Goal: Task Accomplishment & Management: Manage account settings

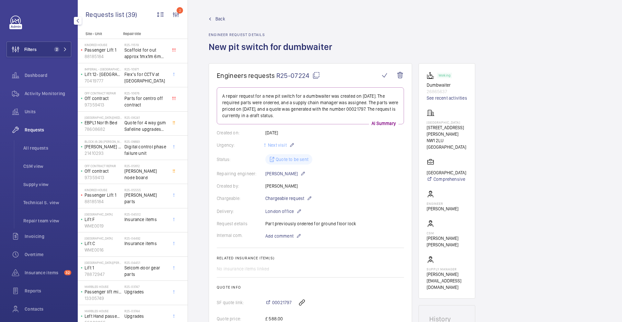
scroll to position [1, 0]
click at [122, 130] on div "[GEOGRAPHIC_DATA][MEDICAL_DATA] ([GEOGRAPHIC_DATA]) EBPL1 North Bed 78608682" at bounding box center [101, 123] width 45 height 21
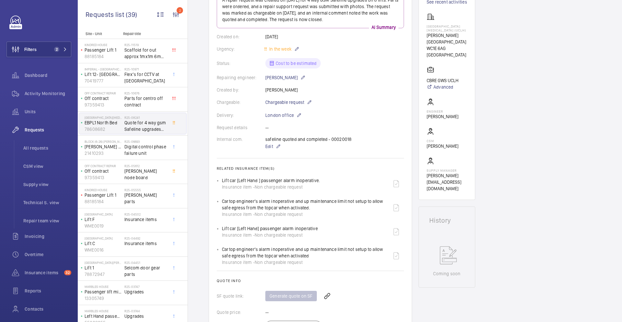
scroll to position [110, 0]
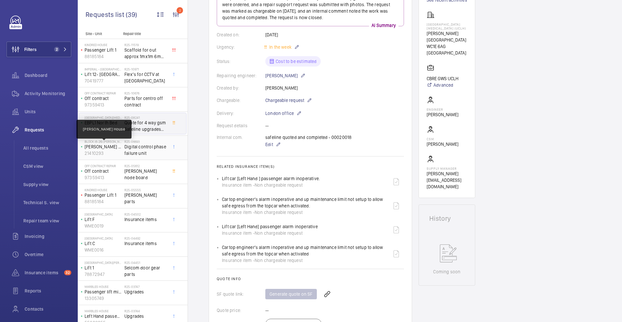
click at [112, 149] on p "[PERSON_NAME] House" at bounding box center [103, 146] width 37 height 6
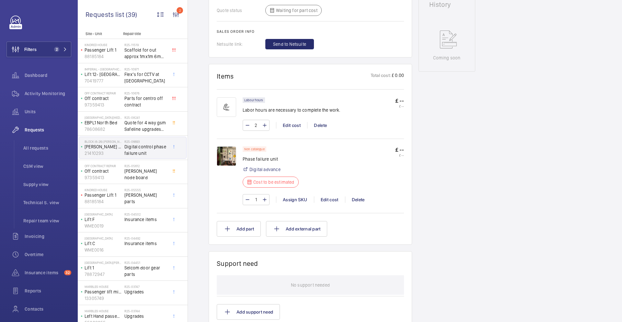
scroll to position [351, 0]
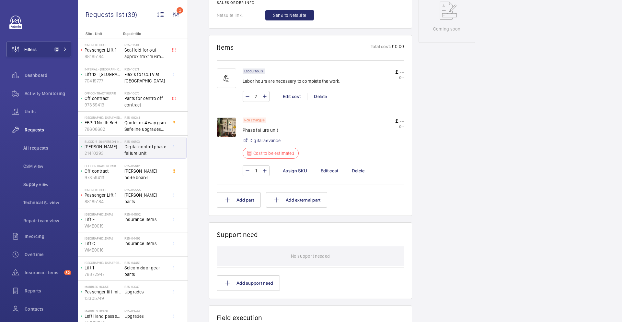
click at [231, 131] on img at bounding box center [226, 126] width 19 height 19
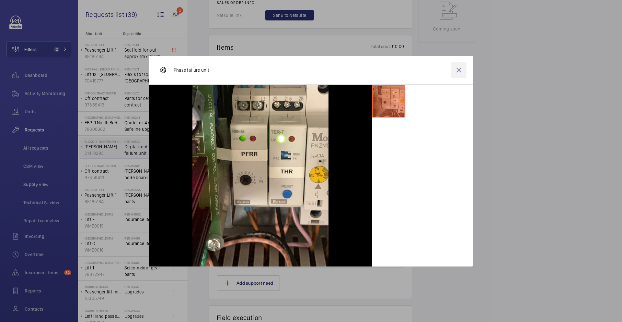
click at [459, 70] on wm-front-icon-button at bounding box center [459, 70] width 16 height 16
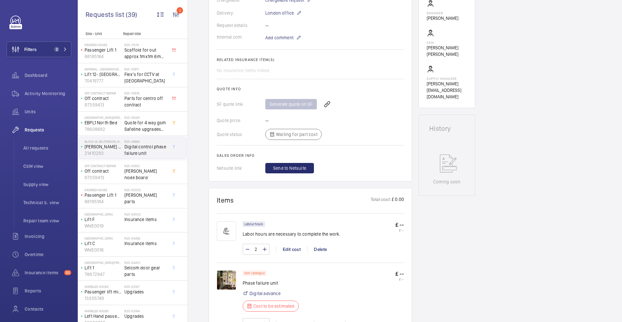
scroll to position [185, 0]
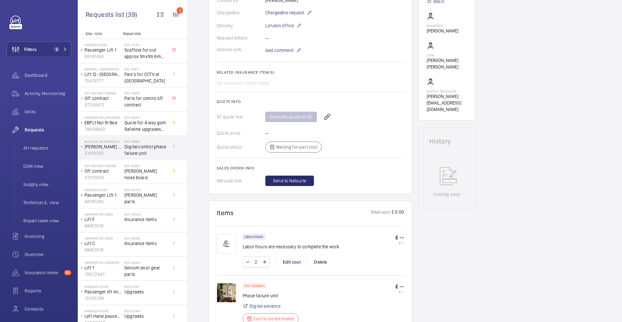
click at [278, 54] on wm-front-card-body "The repair request was created on [DATE] by [PERSON_NAME] to address a digital …" at bounding box center [310, 44] width 187 height 284
click at [278, 53] on span "Add comment" at bounding box center [279, 50] width 28 height 6
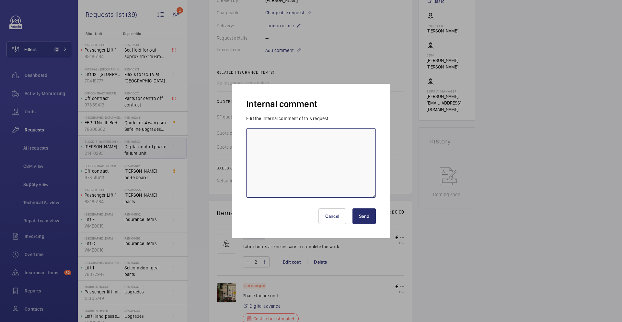
paste textarea "[URL][DOMAIN_NAME]"
type textarea "[URL][DOMAIN_NAME]"
click at [362, 217] on button "Send" at bounding box center [364, 216] width 23 height 16
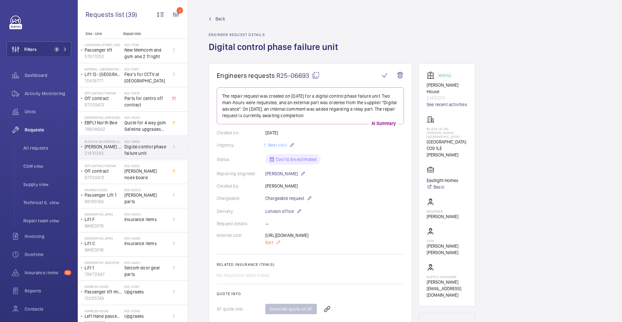
click at [278, 243] on mat-icon at bounding box center [278, 242] width 5 height 8
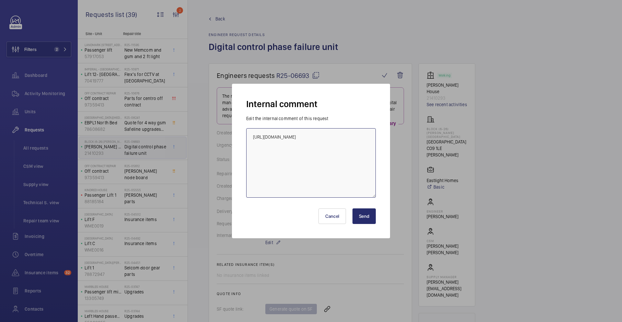
click at [368, 150] on textarea "[URL][DOMAIN_NAME]" at bounding box center [311, 162] width 130 height 69
paste textarea "[EMAIL_ADDRESS][DOMAIN_NAME]"
type textarea "[URL][DOMAIN_NAME] - [EMAIL_ADDRESS][DOMAIN_NAME]"
click at [366, 218] on button "Send" at bounding box center [364, 216] width 23 height 16
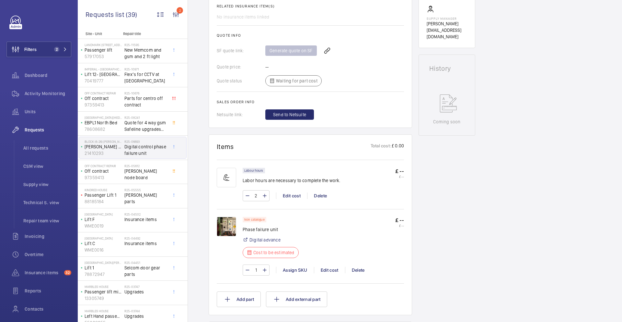
scroll to position [259, 0]
click at [326, 268] on div "Edit cost" at bounding box center [329, 268] width 31 height 6
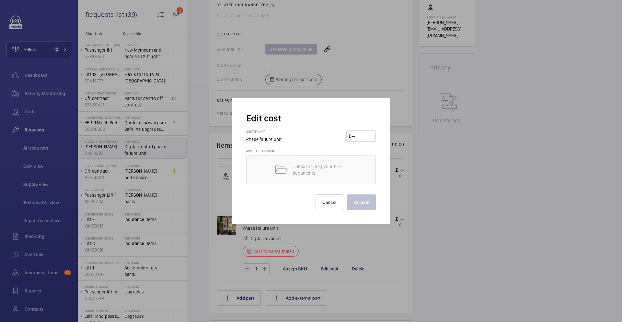
click at [361, 139] on input "number" at bounding box center [362, 136] width 23 height 10
type input "75"
click at [347, 194] on button "Validate" at bounding box center [361, 202] width 29 height 16
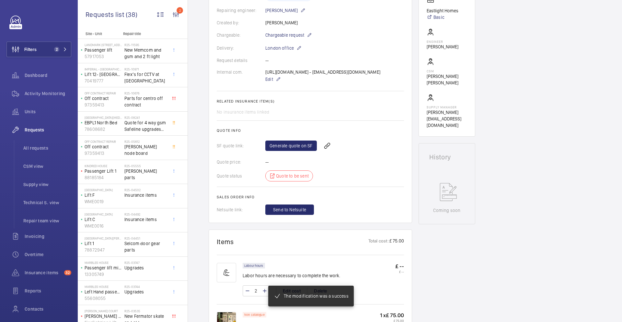
scroll to position [171, 0]
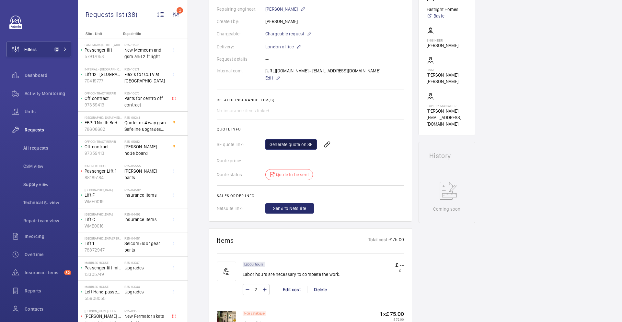
click at [278, 142] on link "Generate quote on SF" at bounding box center [291, 144] width 52 height 10
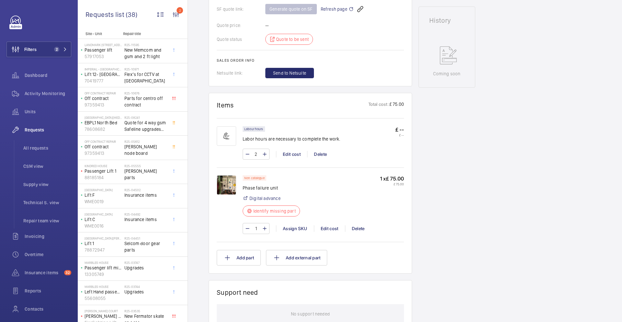
scroll to position [0, 0]
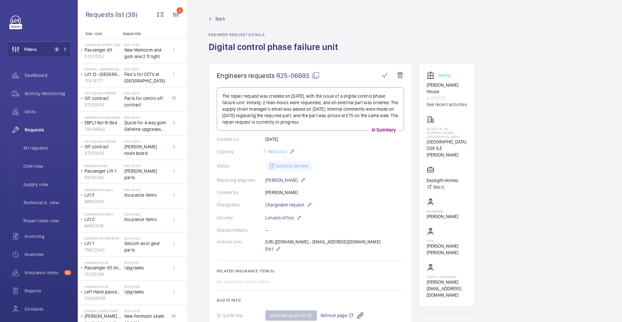
click at [316, 76] on mat-icon at bounding box center [316, 75] width 8 height 8
type textarea "R25-06693"
click at [141, 153] on div "R25-05612 [PERSON_NAME] node board" at bounding box center [145, 148] width 43 height 19
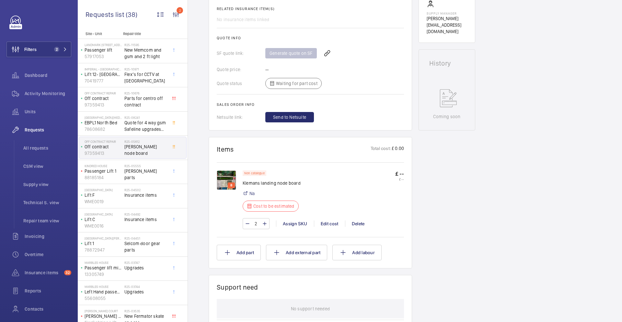
scroll to position [294, 0]
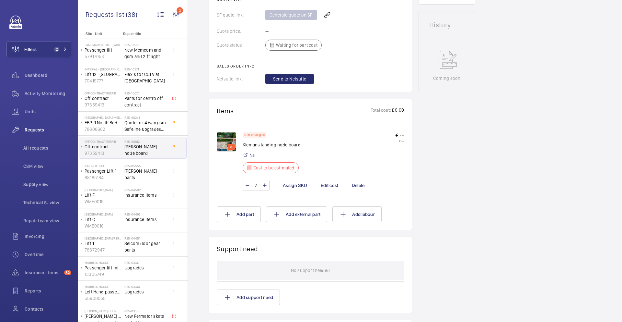
click at [229, 143] on img at bounding box center [226, 141] width 19 height 19
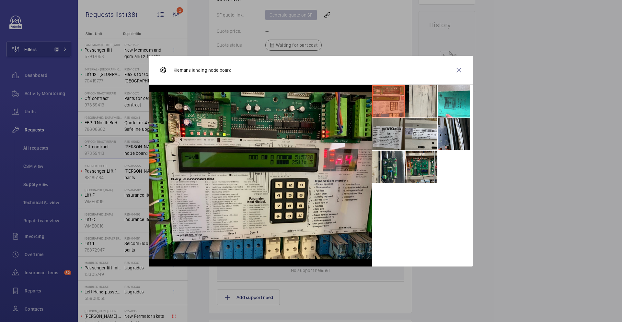
click at [396, 142] on li at bounding box center [388, 134] width 32 height 32
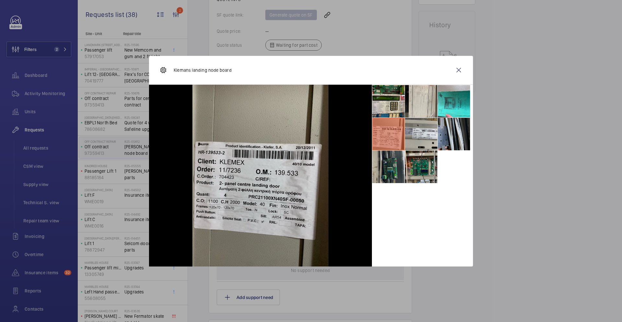
click at [392, 167] on li at bounding box center [388, 166] width 32 height 32
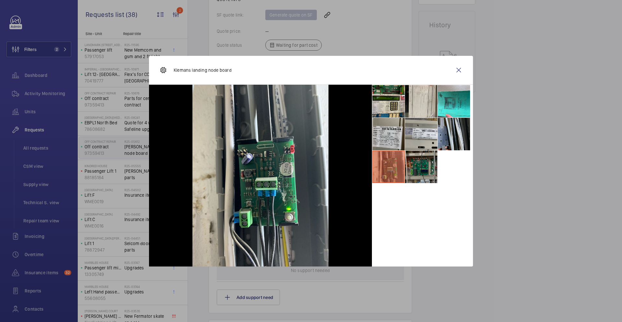
click at [418, 166] on li at bounding box center [421, 166] width 32 height 32
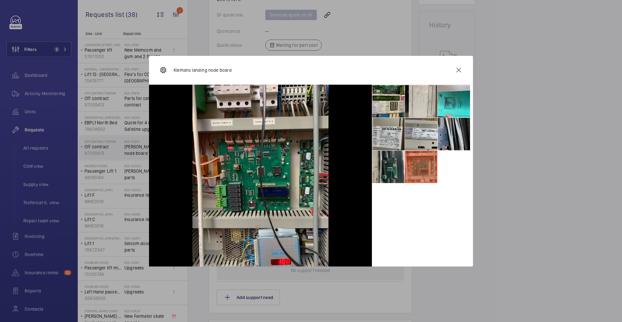
click at [392, 169] on li at bounding box center [388, 166] width 32 height 32
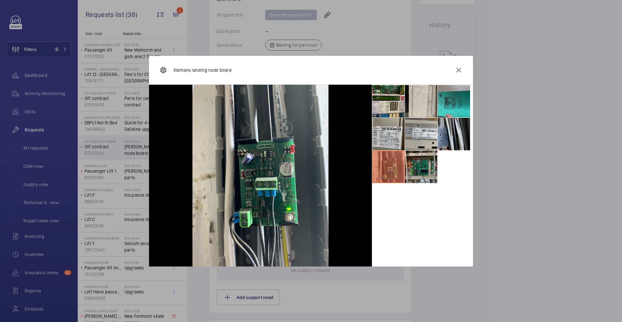
click at [455, 108] on li at bounding box center [454, 101] width 32 height 32
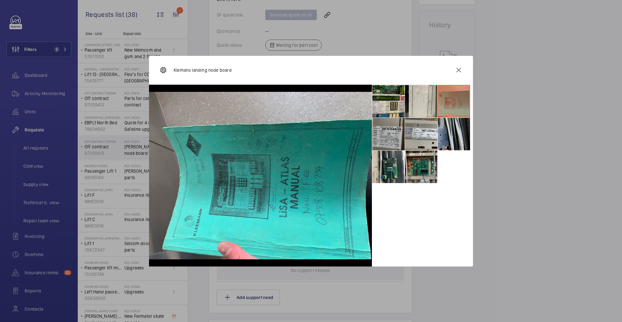
click at [396, 141] on li at bounding box center [388, 134] width 32 height 32
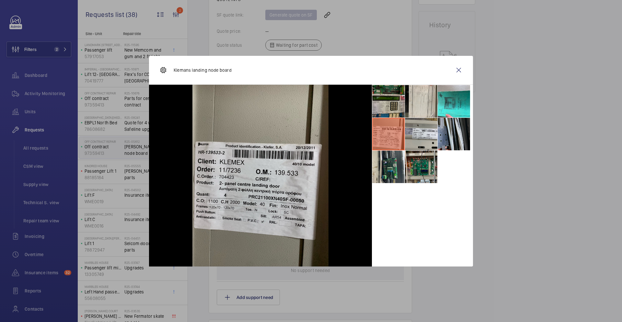
click at [397, 104] on li at bounding box center [388, 101] width 32 height 32
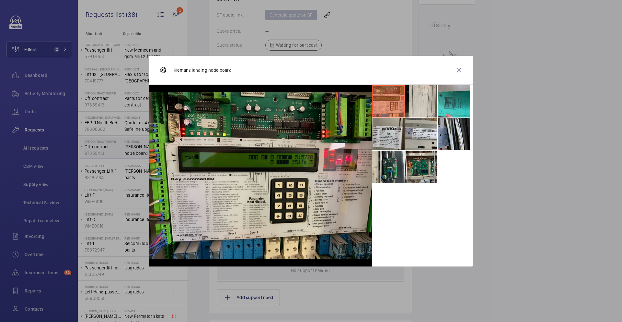
click at [445, 112] on li at bounding box center [454, 101] width 32 height 32
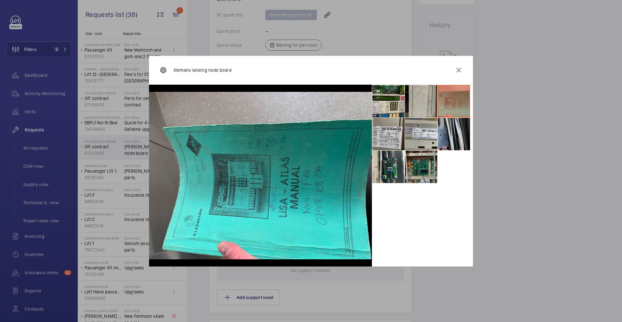
click at [423, 96] on li at bounding box center [421, 101] width 32 height 32
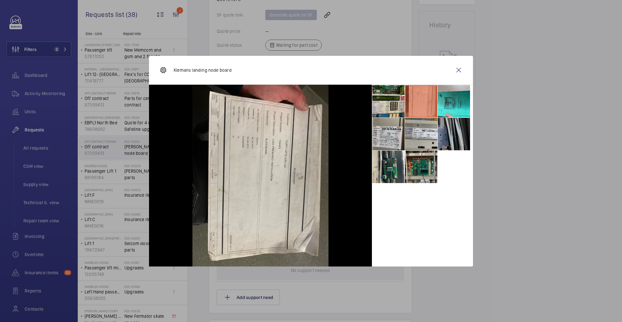
click at [452, 128] on li at bounding box center [454, 134] width 32 height 32
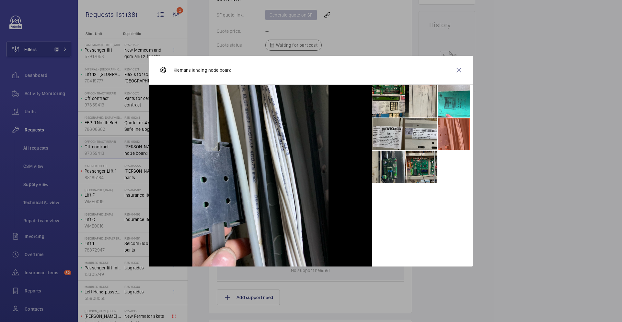
click at [393, 171] on li at bounding box center [388, 166] width 32 height 32
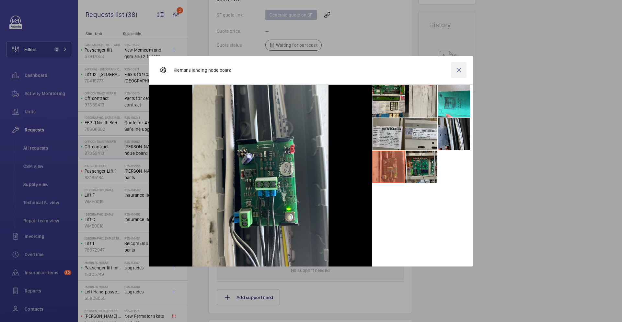
click at [460, 70] on wm-front-icon-button at bounding box center [459, 70] width 16 height 16
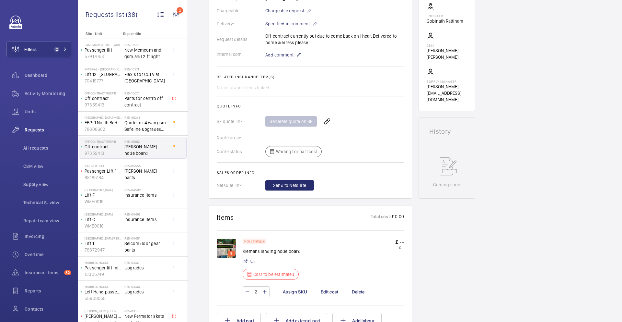
scroll to position [0, 0]
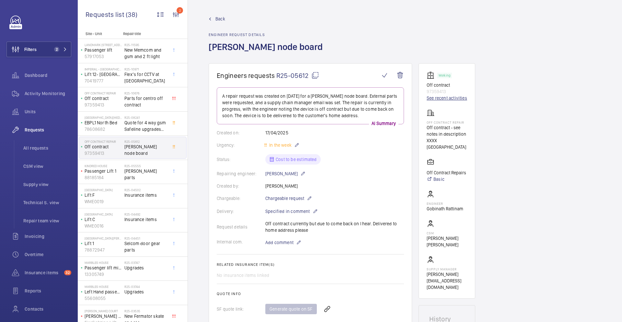
click at [443, 99] on link "See recent activities" at bounding box center [447, 98] width 41 height 6
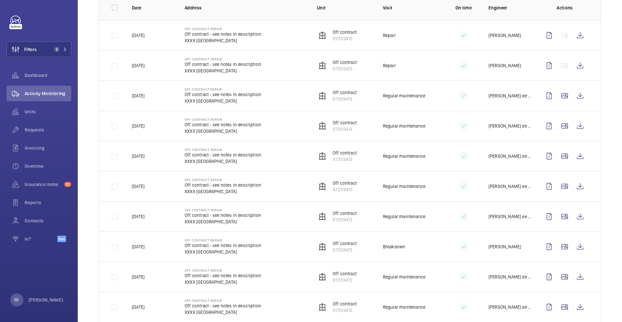
scroll to position [2, 0]
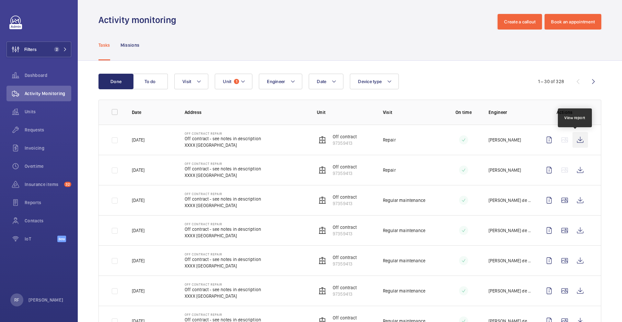
click at [576, 139] on wm-front-icon-button at bounding box center [581, 140] width 16 height 16
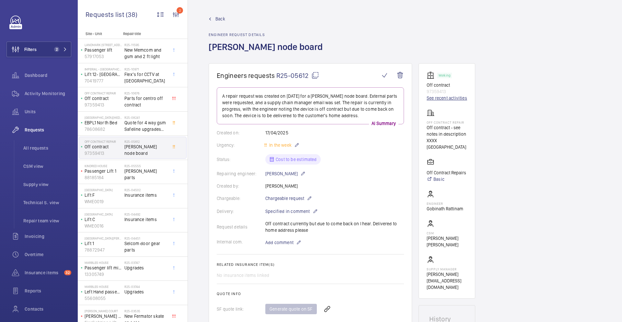
click at [444, 98] on link "See recent activities" at bounding box center [447, 98] width 41 height 6
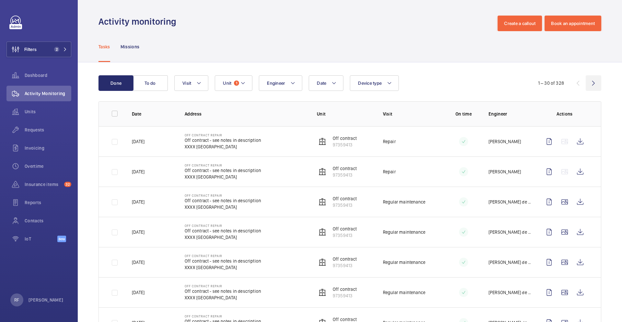
click at [588, 86] on wm-front-icon-button at bounding box center [594, 83] width 16 height 16
click at [593, 82] on wm-front-icon-button at bounding box center [594, 83] width 16 height 16
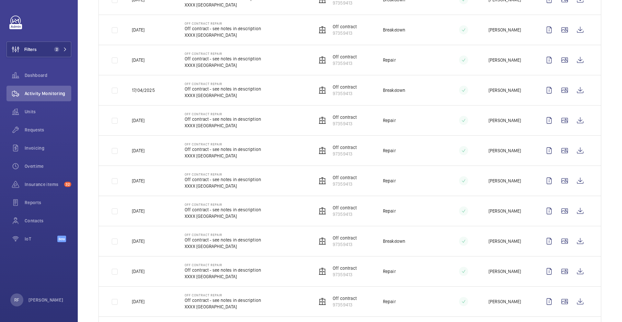
scroll to position [684, 0]
click at [575, 93] on wm-front-icon-button at bounding box center [581, 91] width 16 height 16
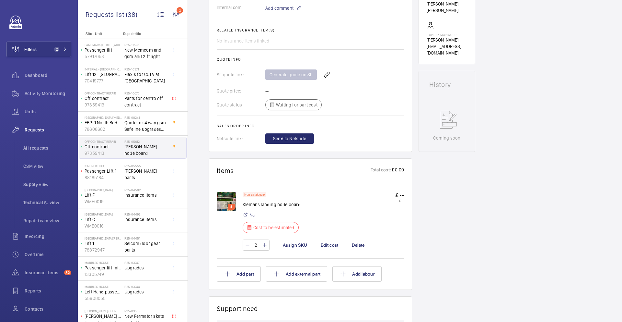
scroll to position [272, 0]
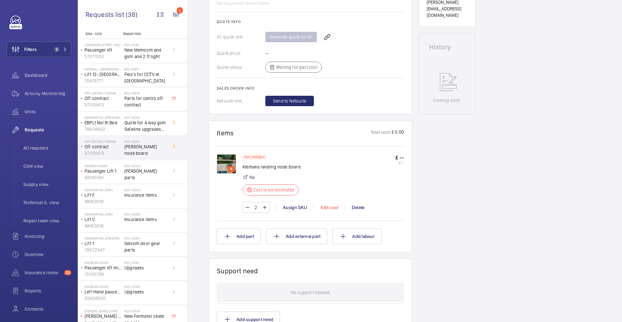
click at [336, 208] on div "Edit cost" at bounding box center [329, 207] width 31 height 6
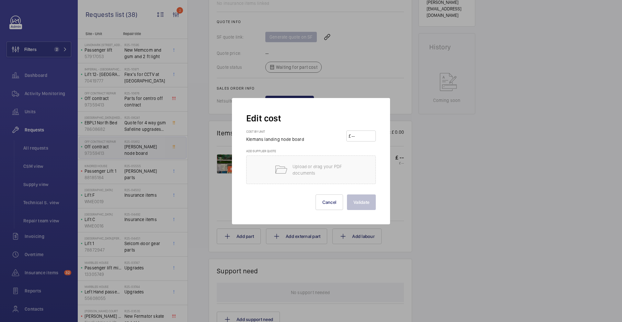
click at [367, 135] on input "number" at bounding box center [362, 136] width 23 height 10
type input "250"
click at [357, 198] on button "Validate" at bounding box center [361, 202] width 29 height 16
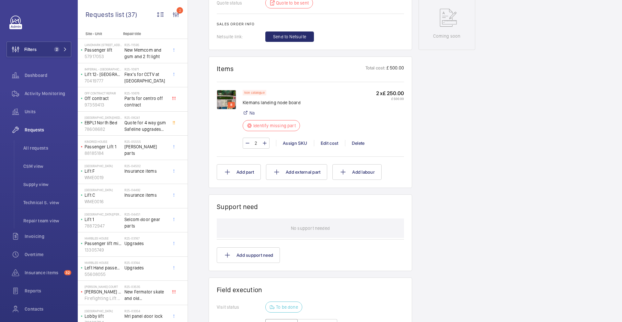
scroll to position [257, 0]
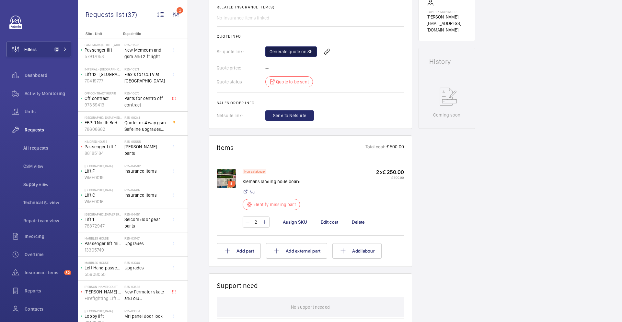
click at [289, 54] on link "Generate quote on SF" at bounding box center [291, 51] width 52 height 10
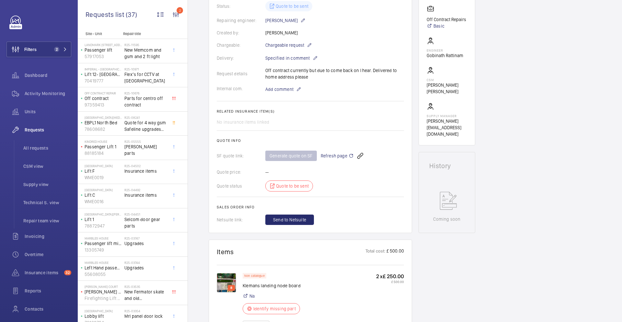
scroll to position [0, 0]
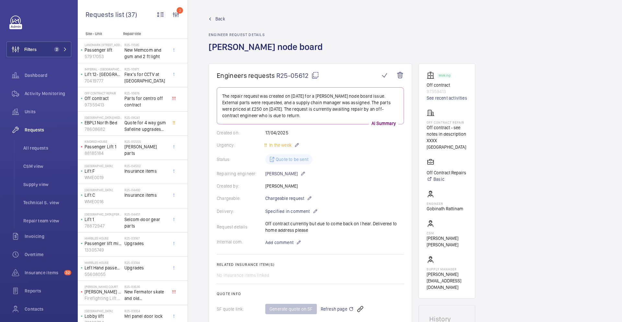
click at [315, 76] on mat-icon at bounding box center [315, 75] width 8 height 8
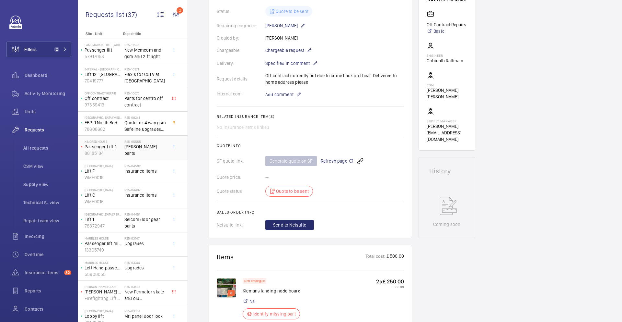
click at [146, 149] on span "[PERSON_NAME] parts" at bounding box center [145, 149] width 43 height 13
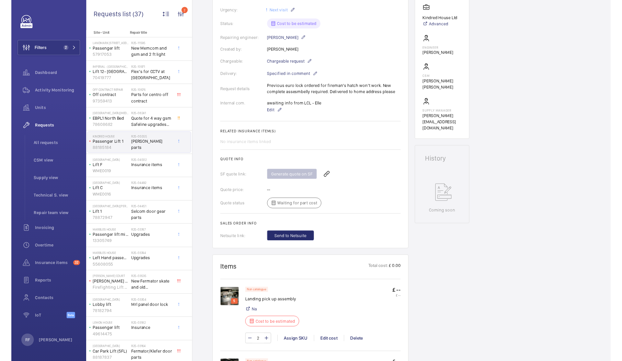
scroll to position [141, 0]
